Goal: Task Accomplishment & Management: Manage account settings

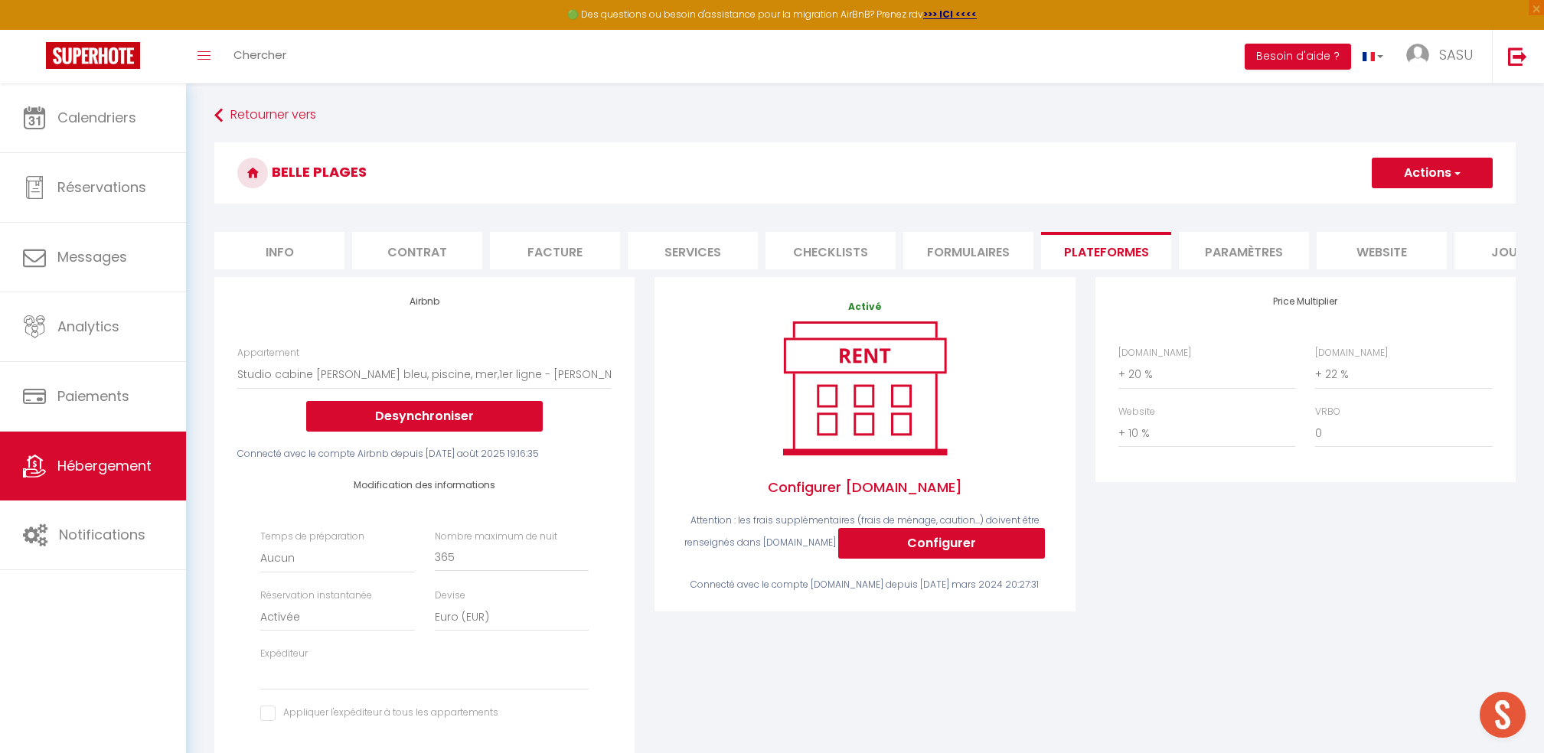
select select "4825-555834268132257304"
select select "EUR"
select select
select select "+ 20 %"
select select "+ 22 %"
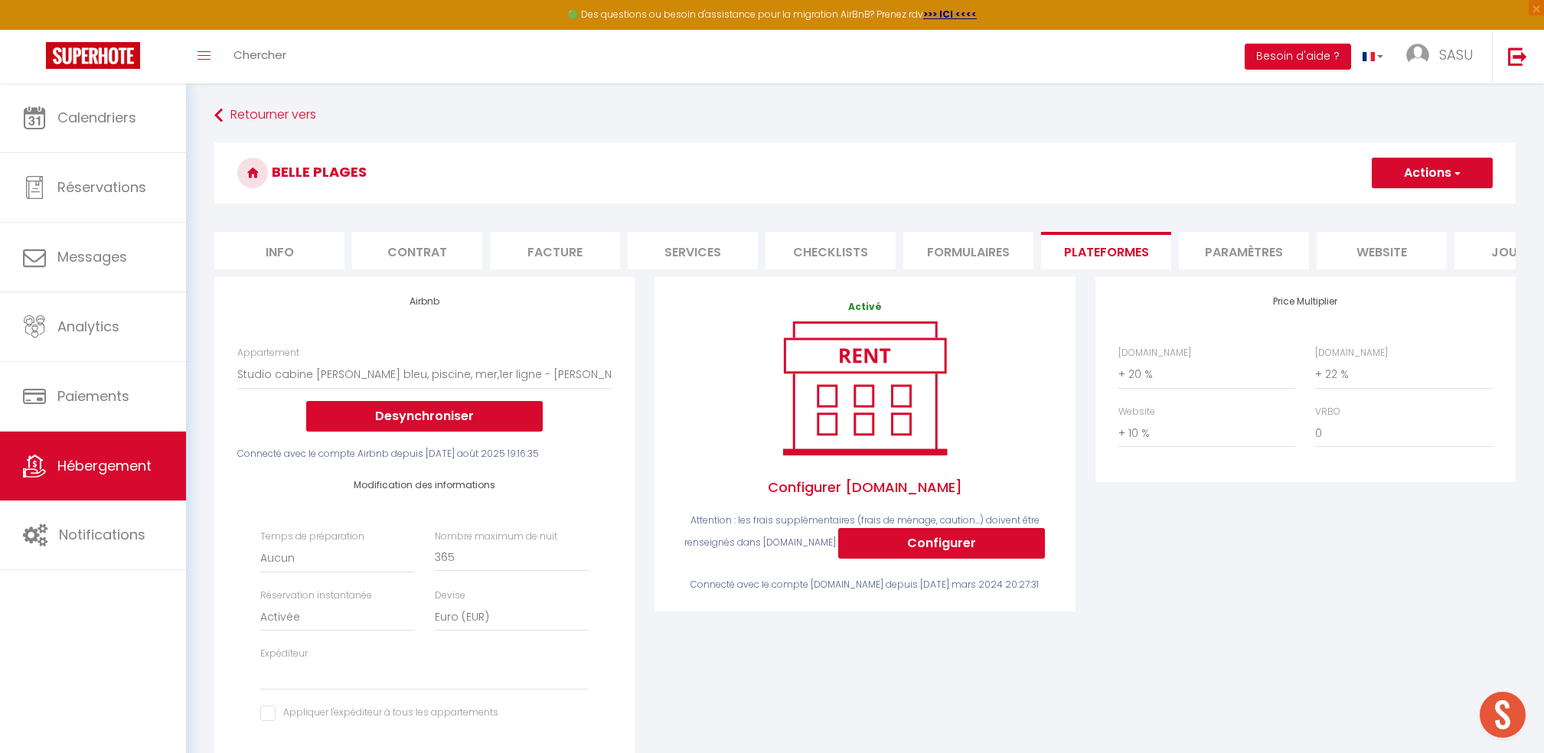
select select "+ 10 %"
click at [116, 103] on link "Calendriers" at bounding box center [93, 117] width 186 height 69
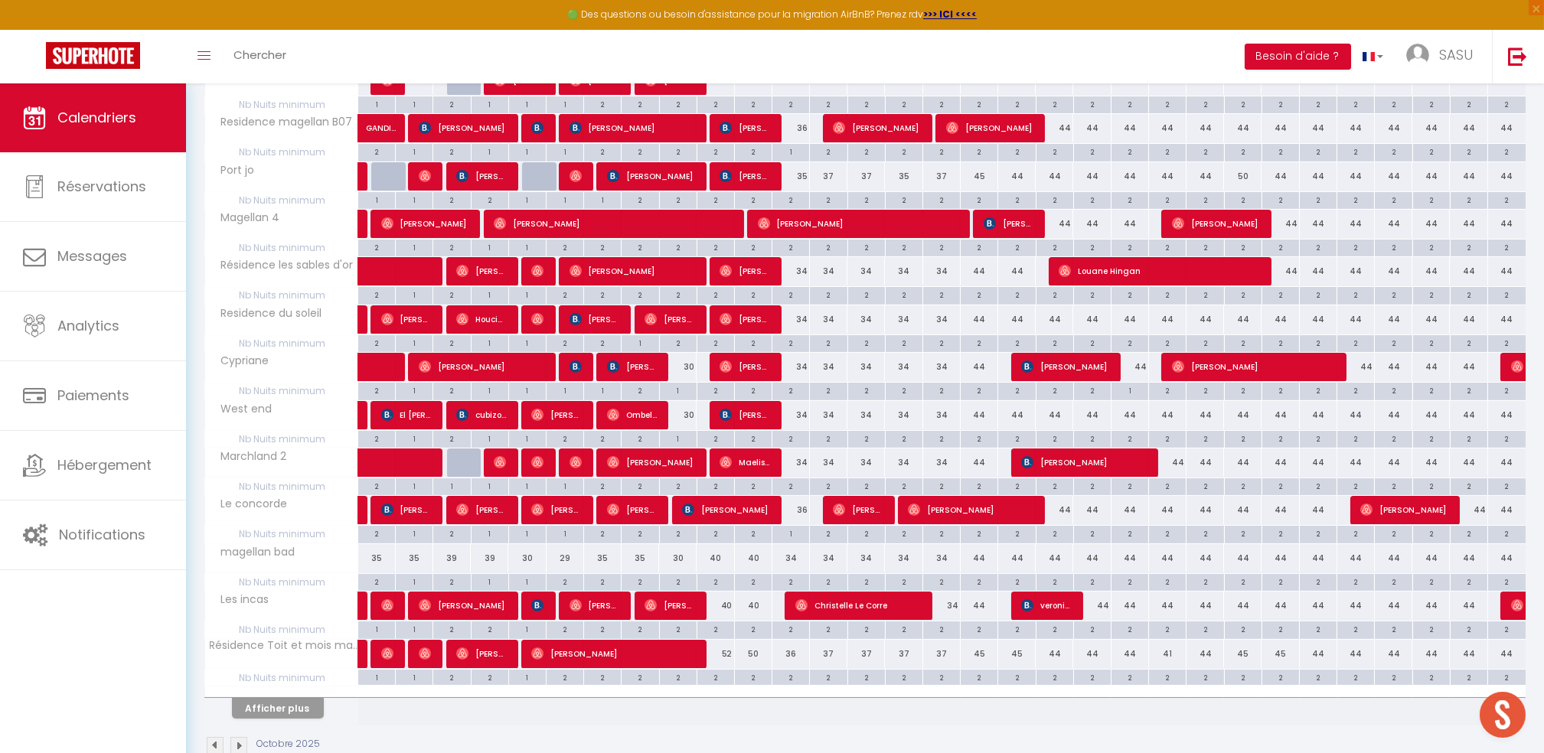
scroll to position [653, 0]
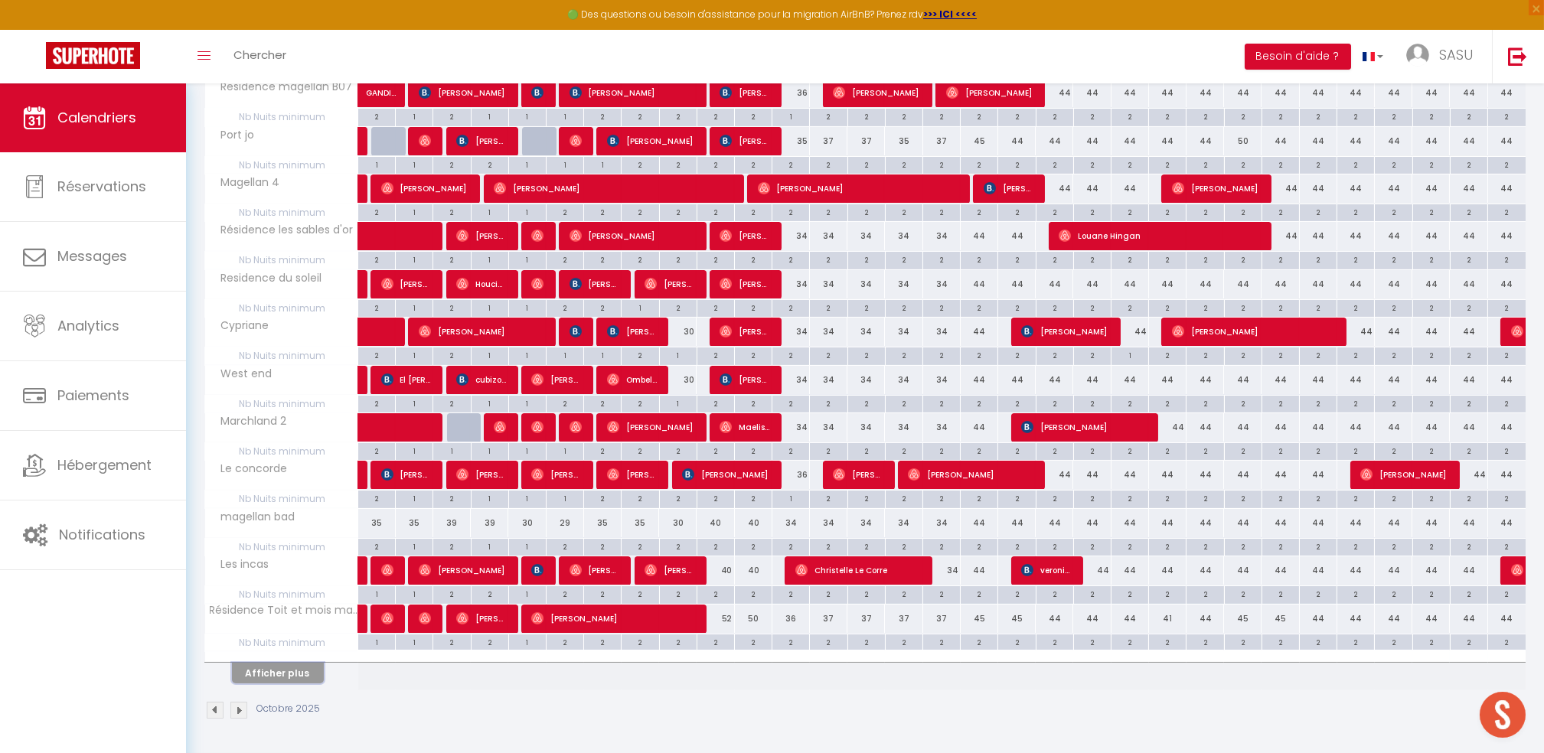
click at [284, 678] on button "Afficher plus" at bounding box center [278, 673] width 92 height 21
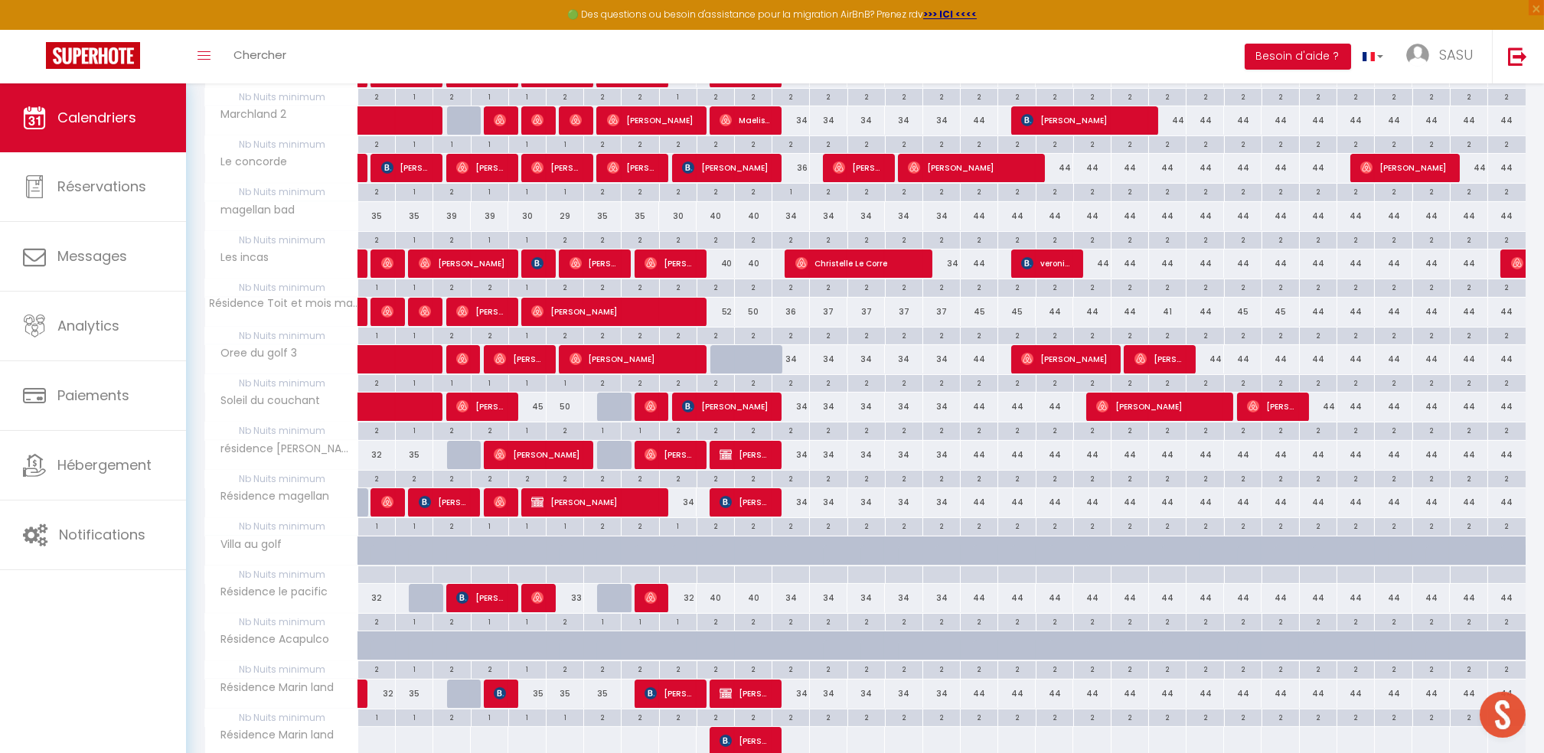
scroll to position [1142, 0]
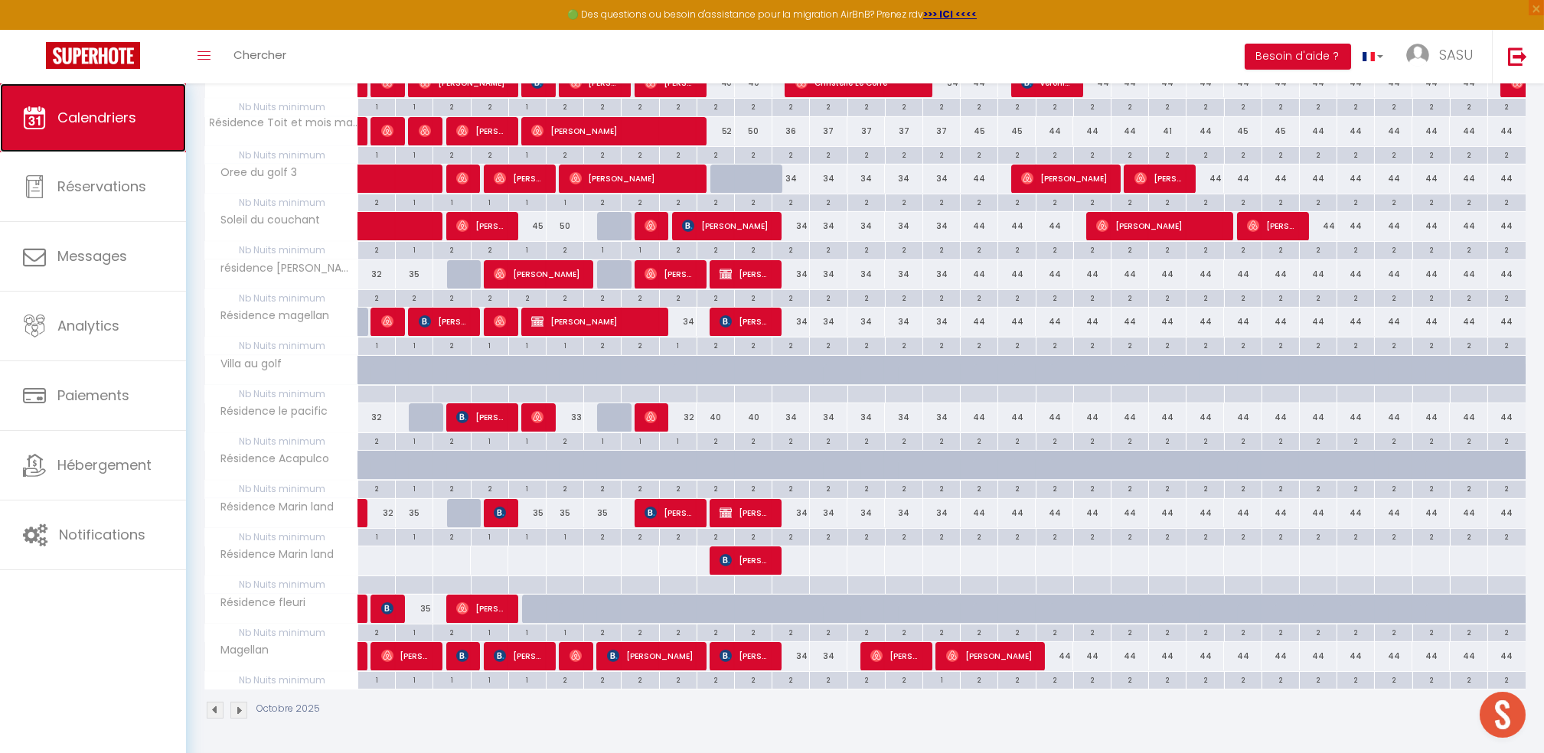
click at [91, 112] on span "Calendriers" at bounding box center [96, 117] width 79 height 19
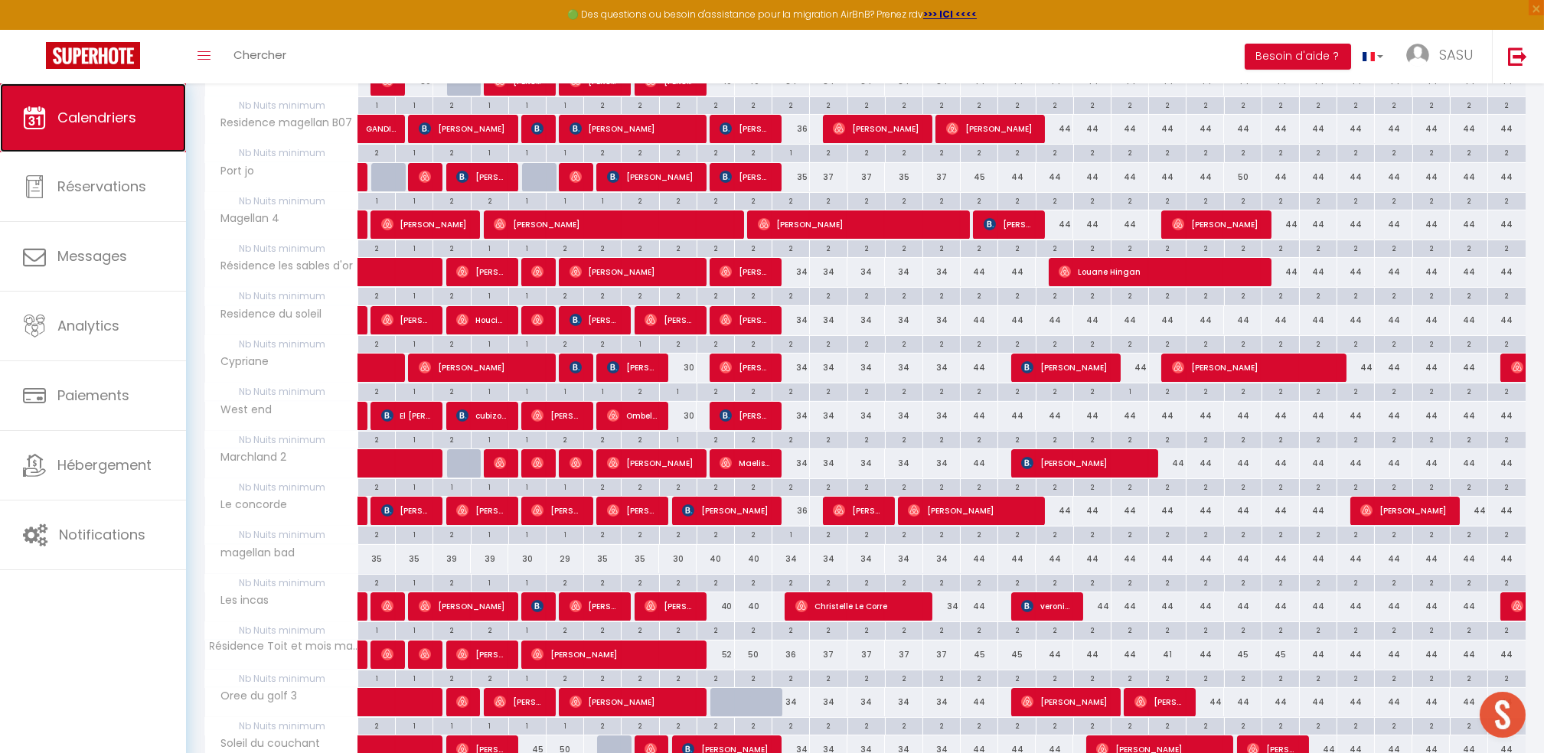
scroll to position [633, 0]
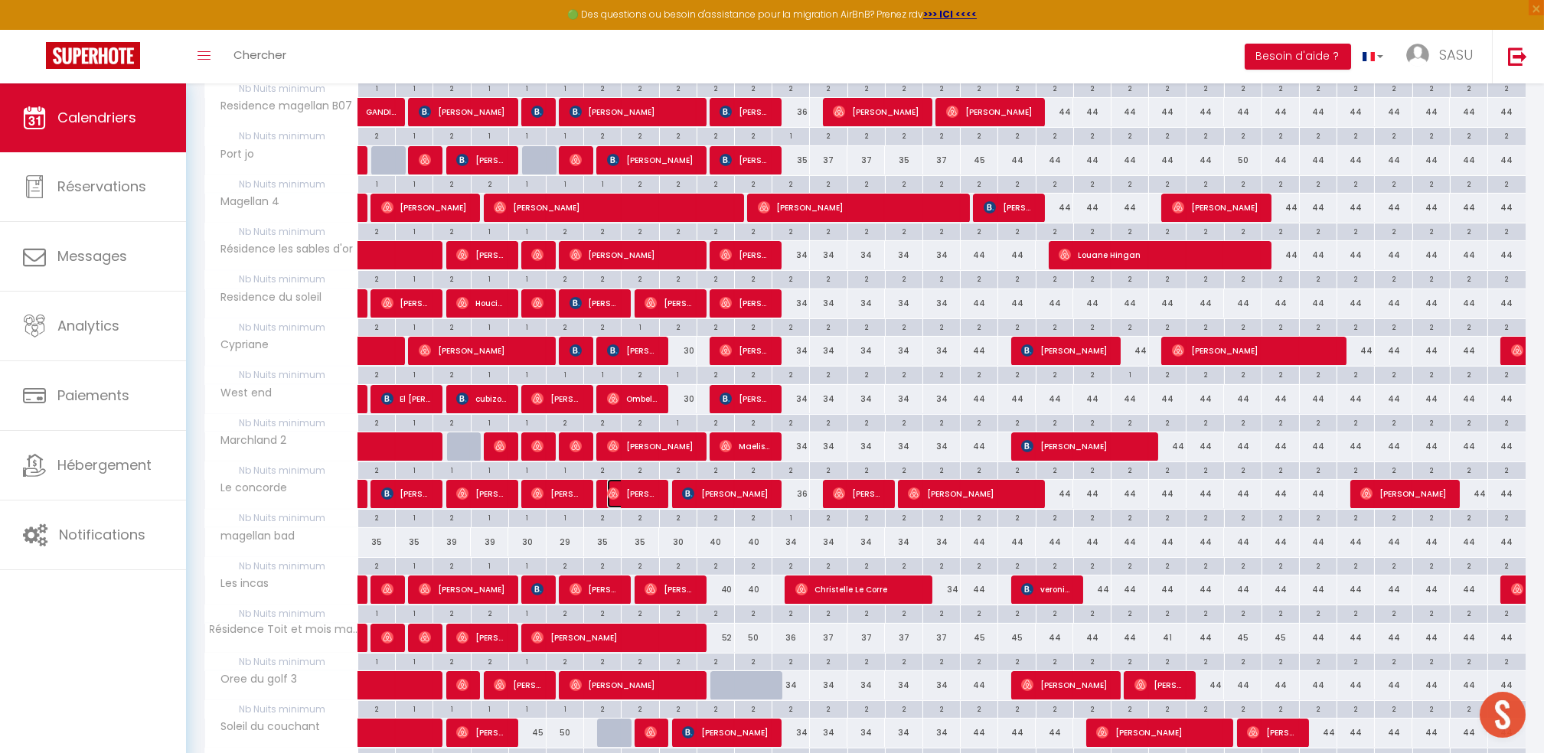
click at [614, 492] on img at bounding box center [613, 494] width 12 height 12
select select "OK"
select select "0"
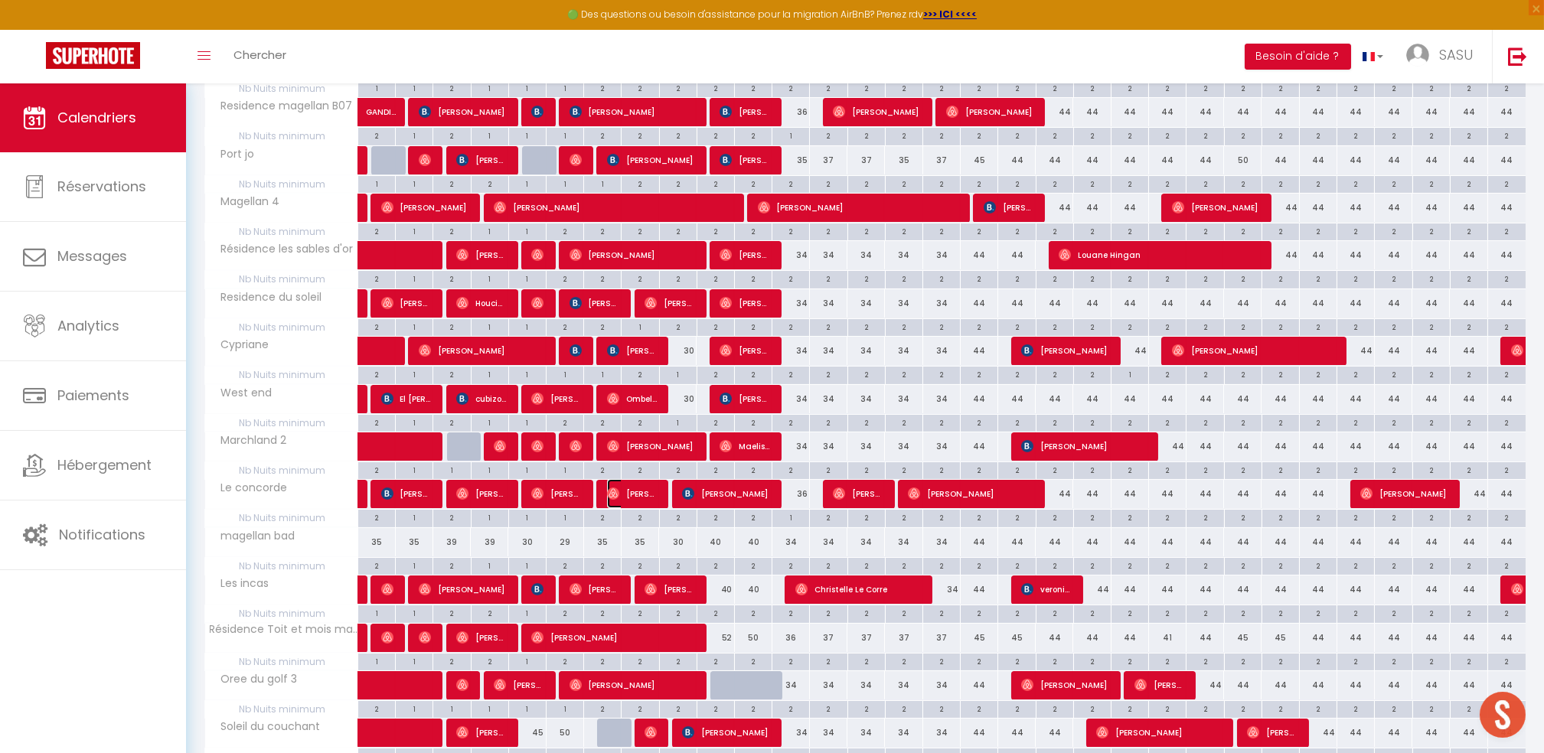
select select "1"
select select
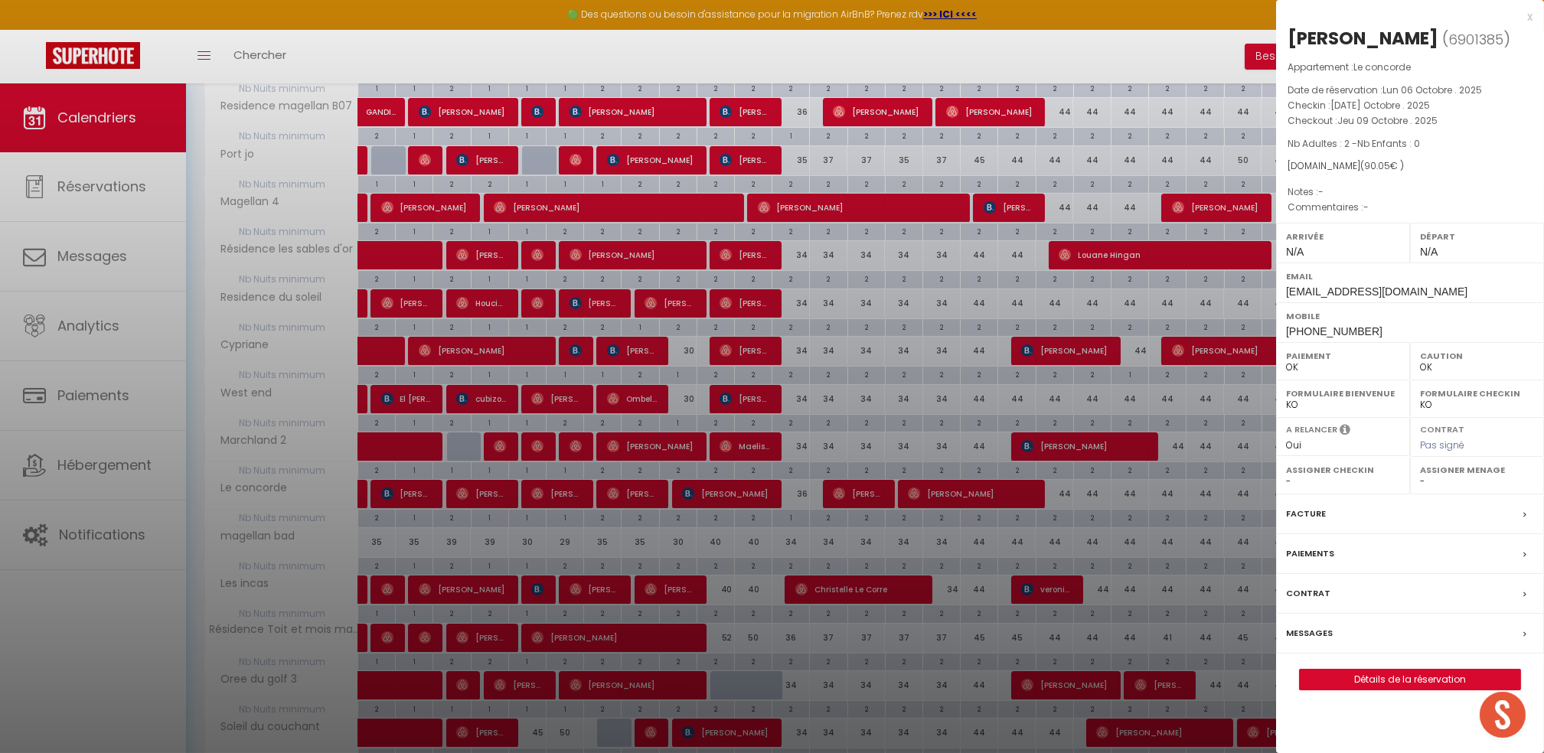
click at [206, 411] on div at bounding box center [772, 376] width 1544 height 753
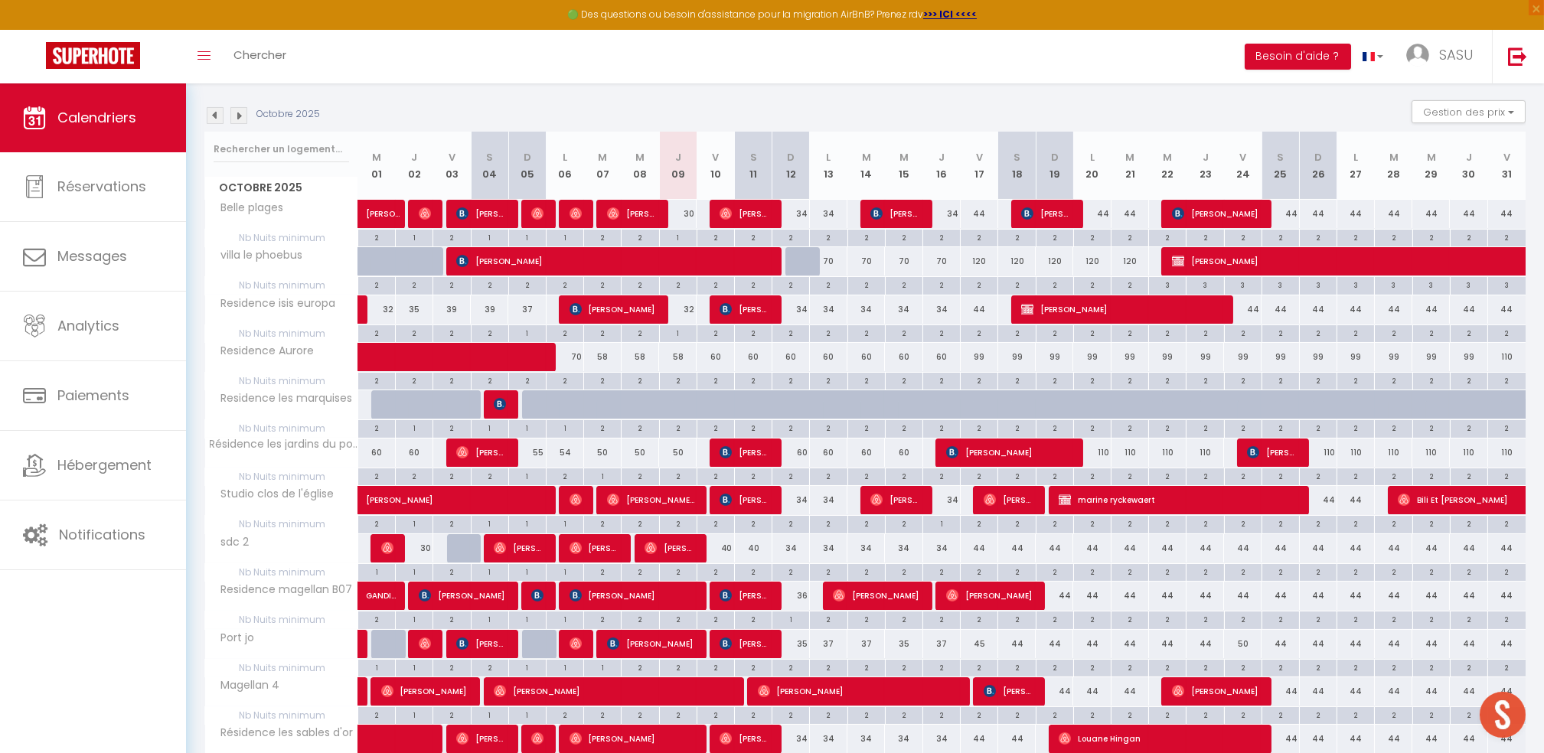
scroll to position [0, 0]
